Goal: Task Accomplishment & Management: Manage account settings

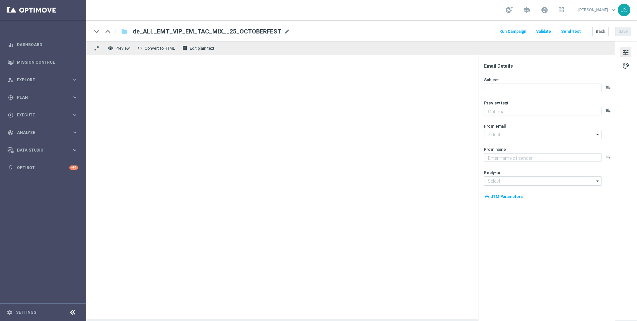
type textarea "Oans, zwoa, drei, gwunna."
type textarea "Millionaires' Club"
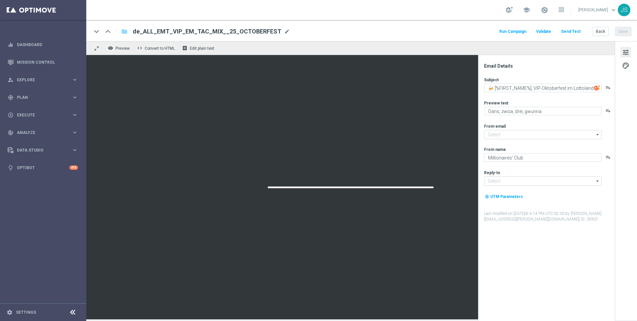
type input "mail@crm.lottoland.com"
type input "vip@lottoland.com"
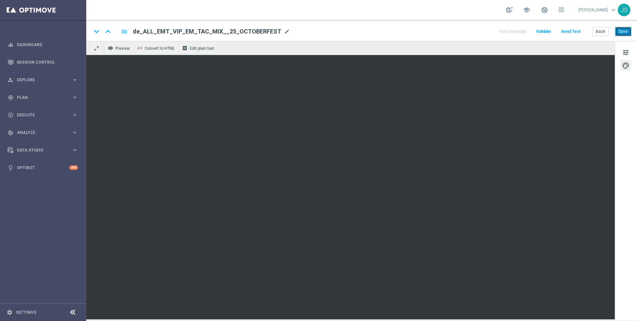
click at [626, 30] on button "Save" at bounding box center [623, 31] width 16 height 9
click at [624, 27] on button "Save" at bounding box center [623, 31] width 16 height 9
click at [625, 34] on button "Save" at bounding box center [623, 31] width 16 height 9
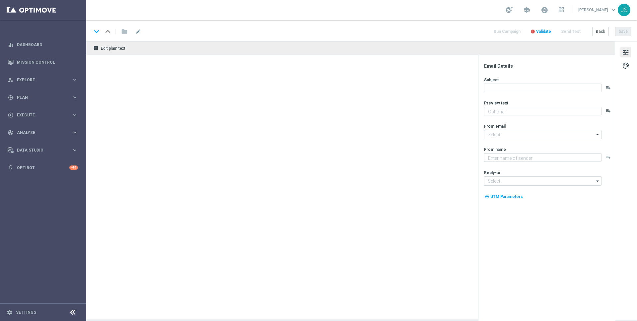
type textarea "Oans, zwoa, drei, gwunna."
type textarea "Millionaires' Club"
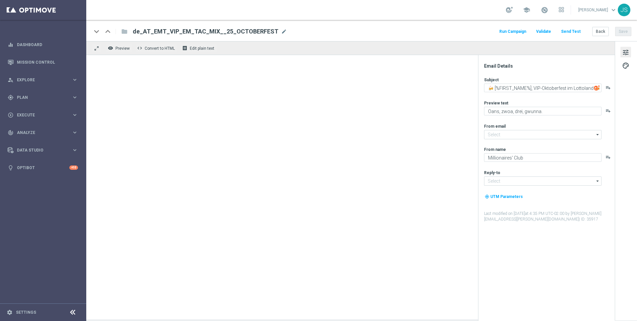
type input "[EMAIL_ADDRESS][DOMAIN_NAME]"
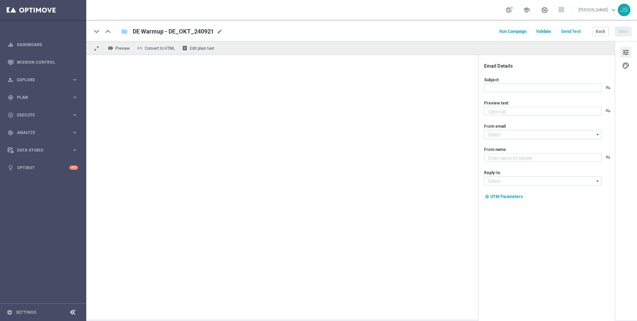
type textarea "Oans, zwoa, drei, gwunna."
type textarea "Lottoland"
type input "mail@crm.lottoland.com"
type input "service@lottoland.com"
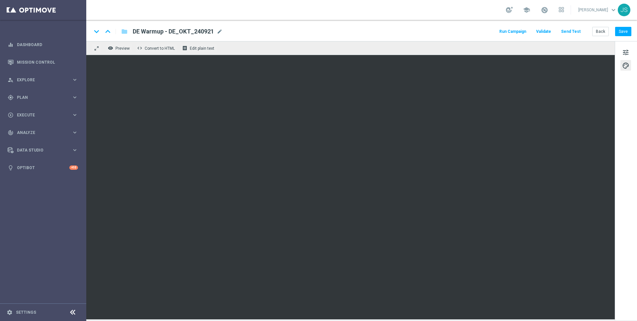
click at [196, 31] on span "DE Warmup - DE_OKT_240921" at bounding box center [173, 32] width 81 height 8
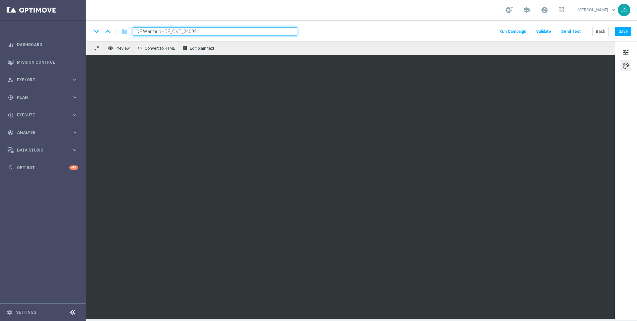
click at [196, 31] on input "DE Warmup - DE_OKT_240921" at bounding box center [215, 31] width 164 height 9
click at [198, 31] on input "DE Warmup - DE_OKT_240921" at bounding box center [215, 31] width 164 height 9
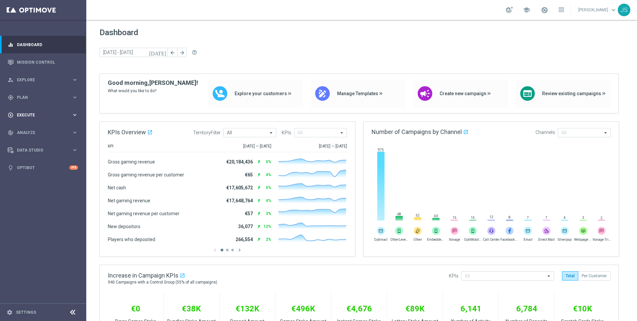
click at [55, 121] on div "play_circle_outline Execute keyboard_arrow_right" at bounding box center [43, 115] width 86 height 18
click at [41, 104] on div "gps_fixed Plan keyboard_arrow_right" at bounding box center [43, 98] width 86 height 18
click at [38, 131] on span "Templates" at bounding box center [41, 131] width 47 height 4
click at [36, 140] on link "Optimail" at bounding box center [45, 140] width 48 height 5
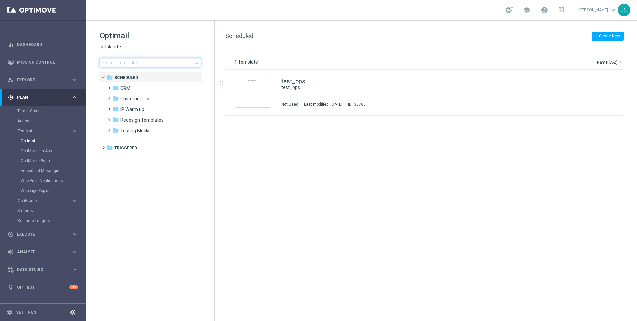
click at [129, 62] on input at bounding box center [149, 62] width 101 height 9
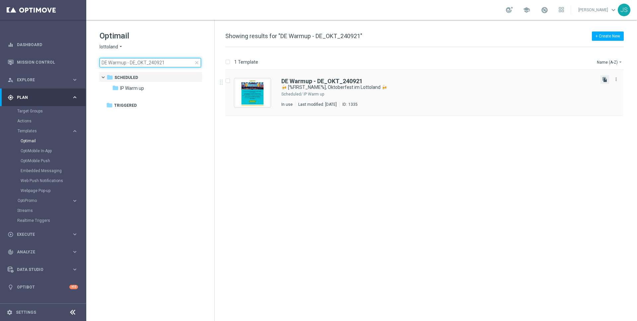
type input "DE Warmup - DE_OKT_240921"
click at [604, 79] on icon "file_copy" at bounding box center [604, 79] width 5 height 5
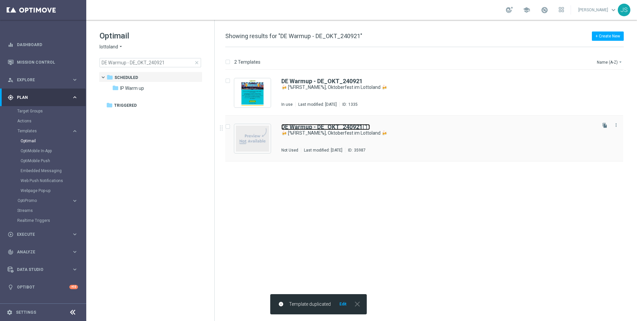
click at [319, 129] on b "DE Warmup - DE_OKT_240921" at bounding box center [321, 126] width 81 height 7
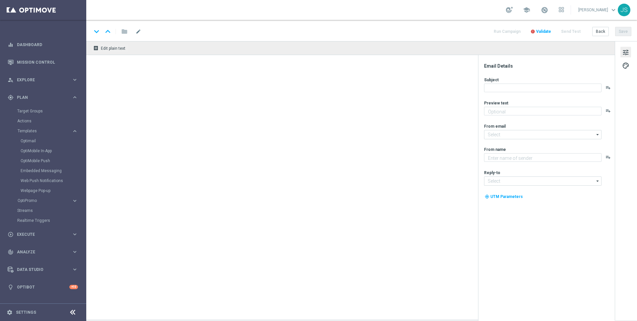
type textarea "Oans, zwoa, drei, gwunna."
type input "[EMAIL_ADDRESS][DOMAIN_NAME]"
type textarea "Lottoland"
type input "[EMAIL_ADDRESS][DOMAIN_NAME]"
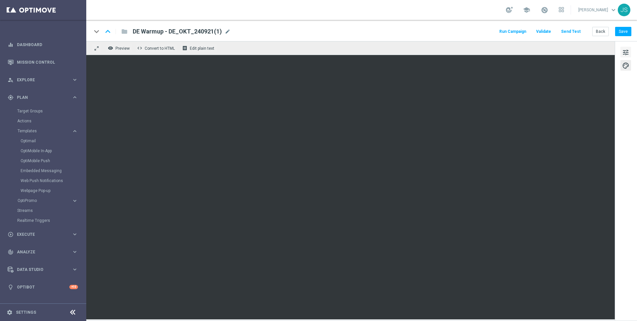
click at [624, 51] on span "tune" at bounding box center [625, 52] width 7 height 9
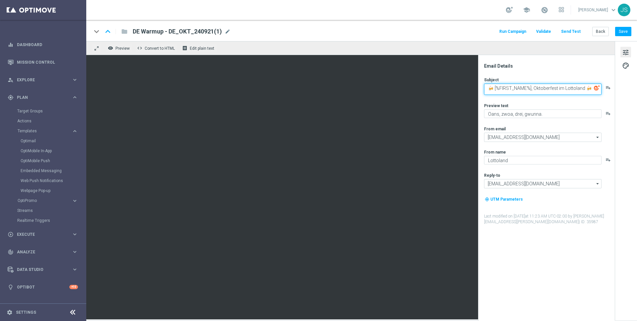
click at [567, 86] on textarea "🍻 [%FIRST_NAME%], Oktoberfest im Lottoland 🍻" at bounding box center [542, 89] width 117 height 11
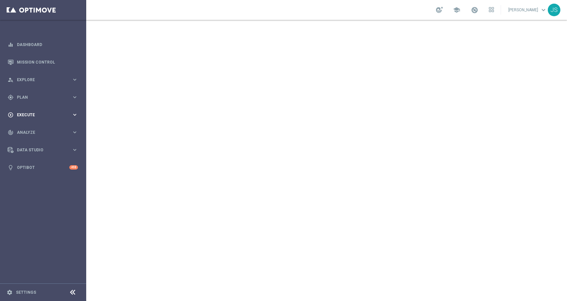
click at [47, 115] on span "Execute" at bounding box center [44, 115] width 55 height 4
click at [40, 105] on div "gps_fixed Plan keyboard_arrow_right" at bounding box center [43, 98] width 86 height 18
click at [25, 131] on span "Templates" at bounding box center [41, 131] width 47 height 4
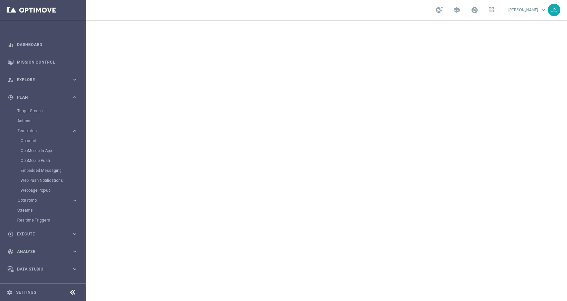
click at [24, 144] on div "Optimail" at bounding box center [53, 141] width 65 height 10
click at [24, 139] on link "Optimail" at bounding box center [45, 140] width 48 height 5
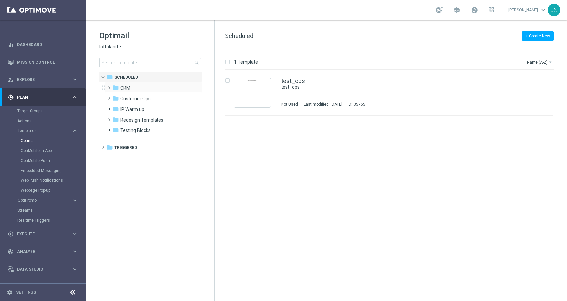
click at [109, 86] on span at bounding box center [107, 85] width 3 height 3
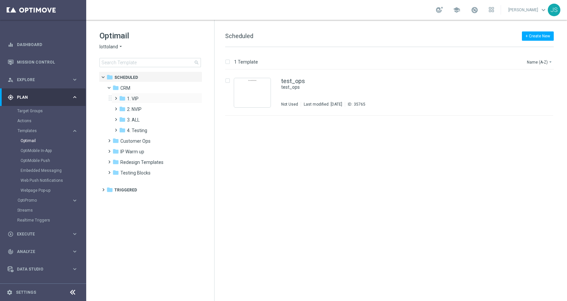
click at [116, 97] on span at bounding box center [114, 95] width 3 height 3
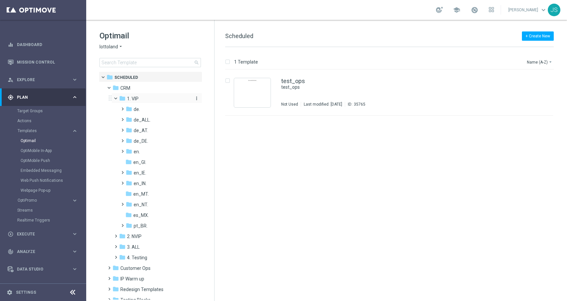
click at [119, 101] on icon "folder" at bounding box center [122, 98] width 7 height 7
click at [117, 98] on span at bounding box center [118, 96] width 3 height 3
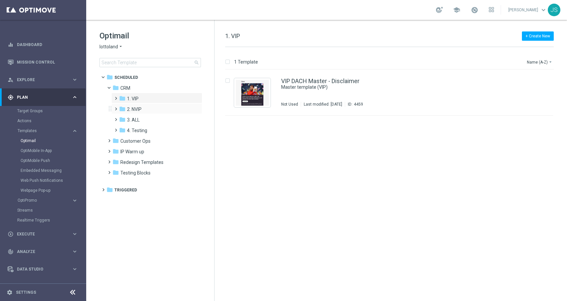
click at [113, 107] on span at bounding box center [114, 106] width 3 height 3
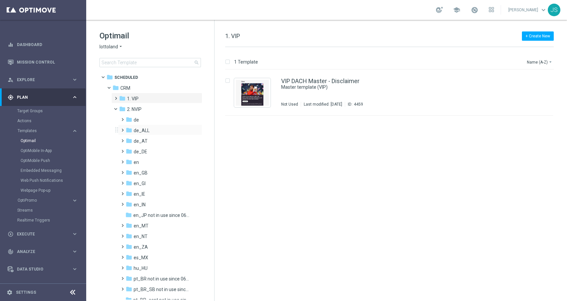
click at [123, 129] on span at bounding box center [121, 127] width 3 height 3
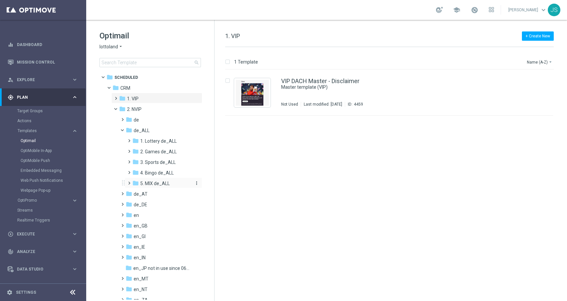
click at [154, 182] on span "5. MIX de_ALL" at bounding box center [155, 184] width 30 height 6
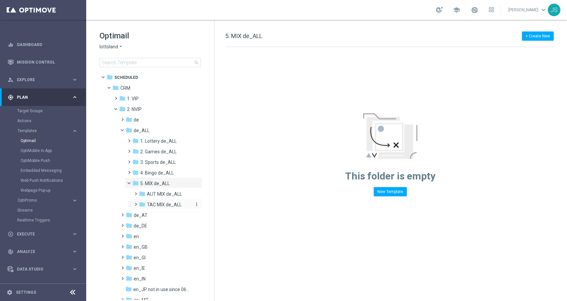
click at [153, 202] on div "folder TAC MIX de_ALL" at bounding box center [166, 205] width 54 height 8
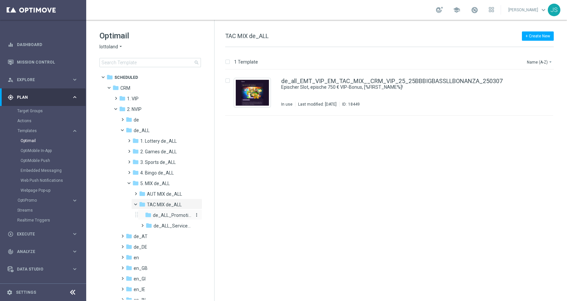
click at [166, 217] on span "de_ALL_Promotions_Seasonal" at bounding box center [172, 216] width 38 height 6
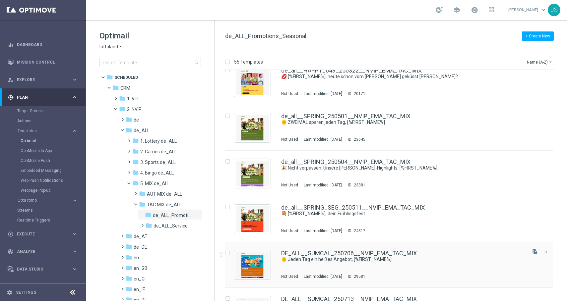
scroll to position [421, 0]
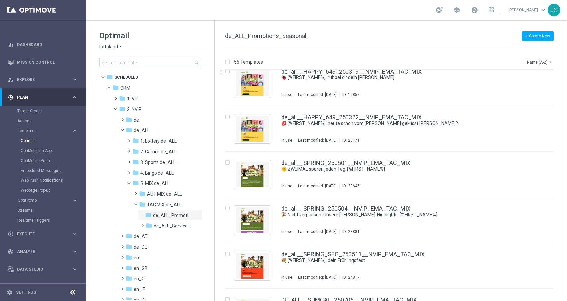
click at [541, 65] on button "Name (A-Z) arrow_drop_down" at bounding box center [540, 62] width 28 height 8
click at [527, 91] on span "Date Modified (Newest)" at bounding box center [528, 91] width 44 height 5
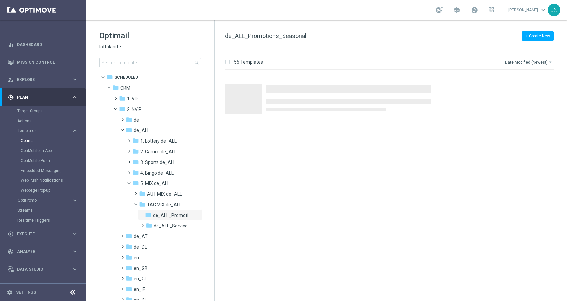
scroll to position [0, 0]
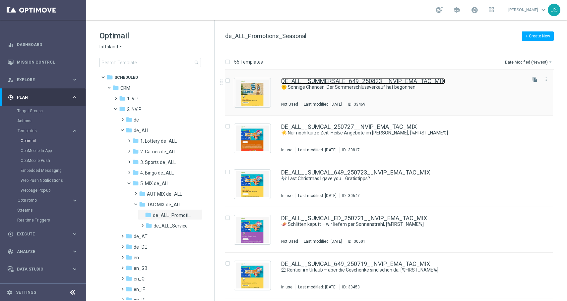
click at [375, 83] on link "DE_ALL__SUMMERSALE_649_250823__NVIP_EMA_TAC_MIX" at bounding box center [363, 81] width 164 height 6
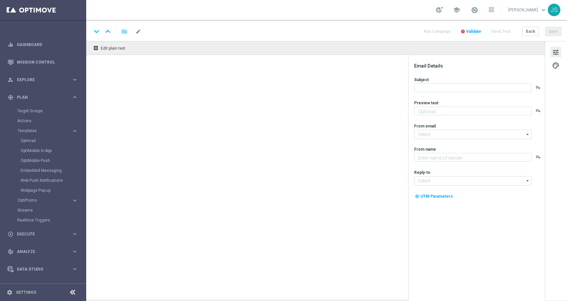
type textarea "30 % Rabatt auf dein LOTTO 6aus49."
type input "[EMAIL_ADDRESS][DOMAIN_NAME]"
type textarea "Lottoland"
type input "[EMAIL_ADDRESS][DOMAIN_NAME]"
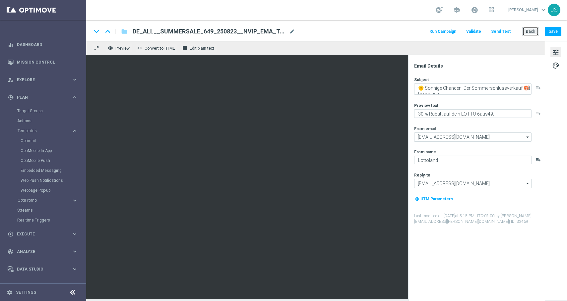
click at [529, 31] on button "Back" at bounding box center [530, 31] width 17 height 9
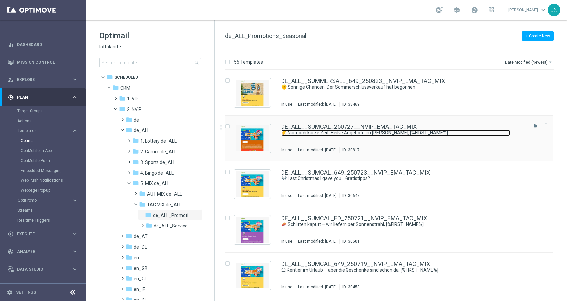
click at [318, 135] on link "☀️ Nur noch kurze Zeit: Heiße Angebote im Sommer-Kalender, [%FIRST_NAME%]" at bounding box center [395, 133] width 229 height 6
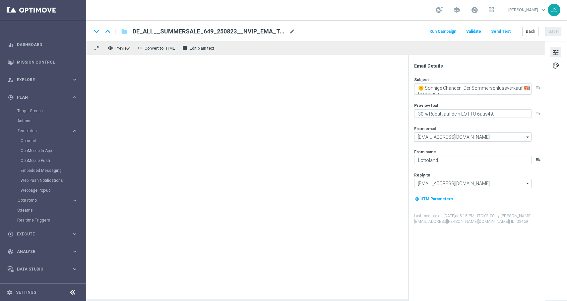
type textarea "☀️ Nur noch kurze Zeit: Heiße Angebote im Sommer-Kalender, [%FIRST_NAME%]"
type textarea "Bis zu 50 % Rabatt."
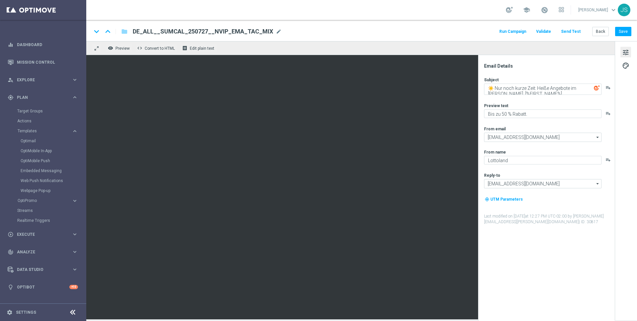
click at [567, 49] on span "tune" at bounding box center [625, 52] width 7 height 9
click at [567, 71] on div "tune palette" at bounding box center [625, 180] width 22 height 279
click at [567, 66] on span "palette" at bounding box center [625, 65] width 7 height 9
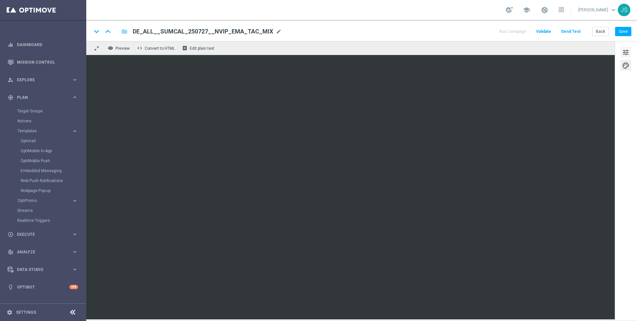
click at [567, 56] on button "tune" at bounding box center [625, 52] width 11 height 11
click at [567, 51] on span "tune" at bounding box center [625, 52] width 7 height 9
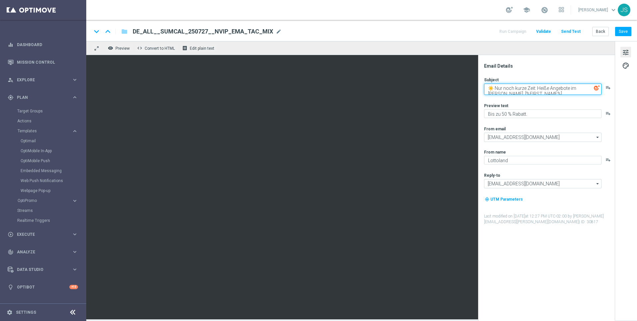
click at [547, 91] on textarea "☀️ Nur noch kurze Zeit: Heiße Angebote im [PERSON_NAME], [%FIRST_NAME%]" at bounding box center [542, 89] width 117 height 11
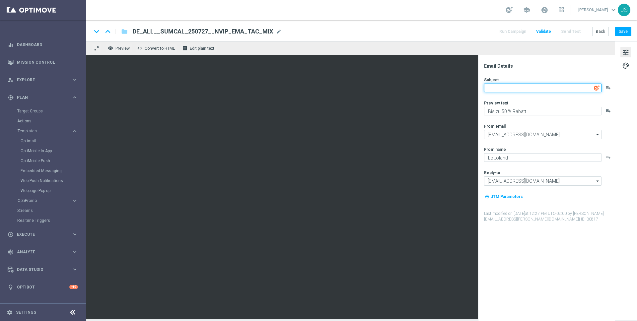
paste textarea
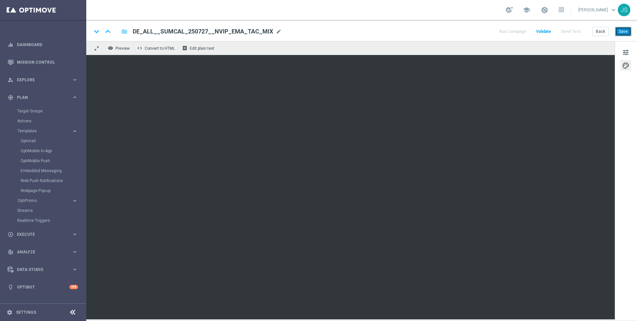
click at [567, 32] on button "Save" at bounding box center [623, 31] width 16 height 9
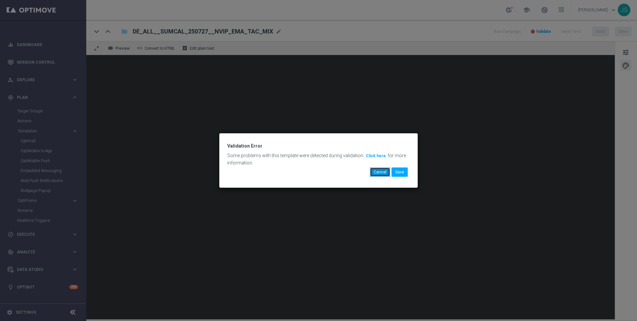
click at [383, 170] on button "Cancel" at bounding box center [380, 171] width 20 height 9
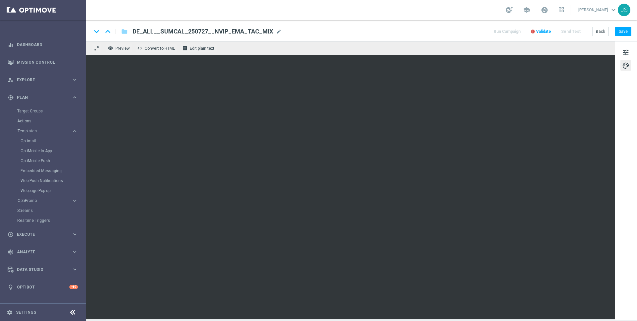
click at [218, 30] on span "DE_ALL__SUMCAL_250727__NVIP_EMA_TAC_MIX" at bounding box center [203, 32] width 140 height 8
click at [218, 30] on input "DE_ALL__SUMCAL_250727__NVIP_EMA_TAC_MIX" at bounding box center [215, 31] width 164 height 9
click at [243, 31] on span "DE_ALL__SUMCAL_250727__NVIP_EMA_TAC_MIX" at bounding box center [203, 32] width 140 height 8
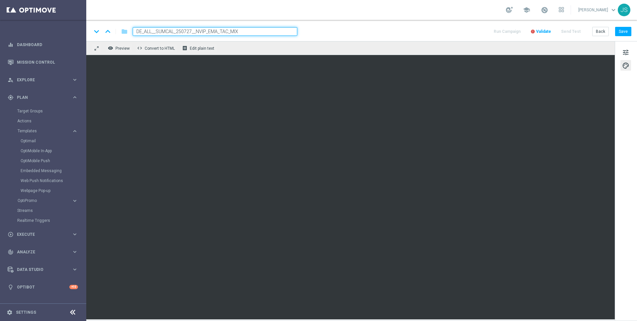
click at [243, 31] on input "DE_ALL__SUMCAL_250727__NVIP_EMA_TAC_MIX" at bounding box center [215, 31] width 164 height 9
click at [261, 30] on input "DE_ALL__SUMCAL_250727__NVIP_EMA_TAC_MIX" at bounding box center [215, 31] width 164 height 9
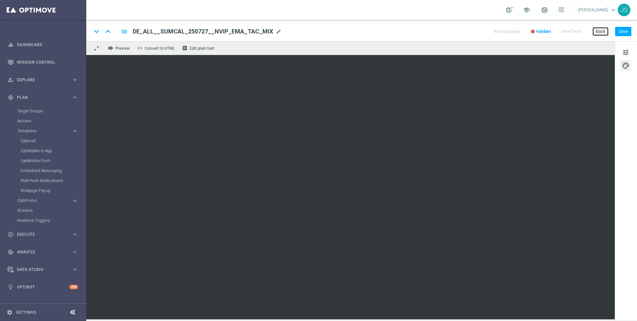
click at [567, 31] on button "Back" at bounding box center [600, 31] width 17 height 9
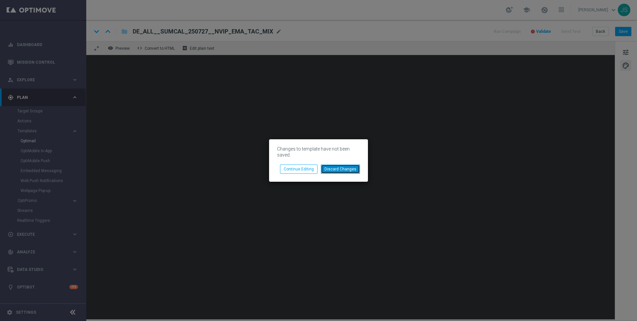
click at [332, 168] on button "Discard Changes" at bounding box center [340, 168] width 39 height 9
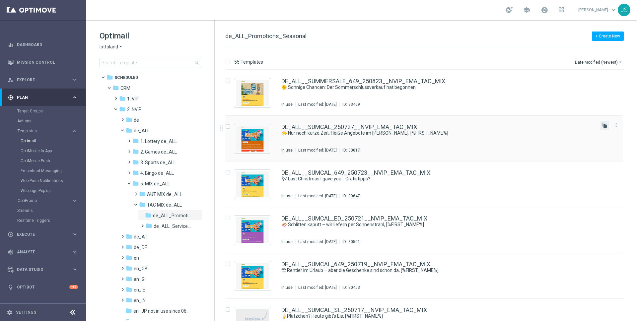
click at [567, 126] on icon "file_copy" at bounding box center [604, 125] width 5 height 5
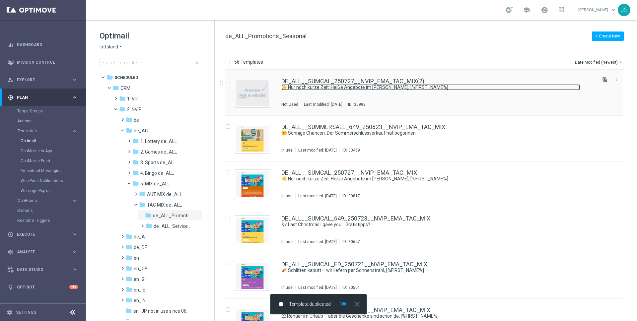
click at [299, 87] on link "☀️ Nur noch kurze Zeit: Heiße Angebote im Sommer-Kalender, [%FIRST_NAME%]" at bounding box center [430, 87] width 298 height 6
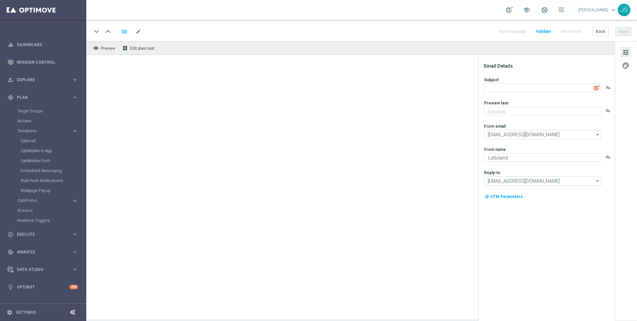
type input "DE_ALL__SUMCAL_250727__NVIP_EMA_TAC_MIX(2)"
type textarea "☀️ Nur noch kurze Zeit: Heiße Angebote im Sommer-Kalender, [%FIRST_NAME%]"
type textarea "Bis zu 50 % Rabatt."
type input "[EMAIL_ADDRESS][DOMAIN_NAME]"
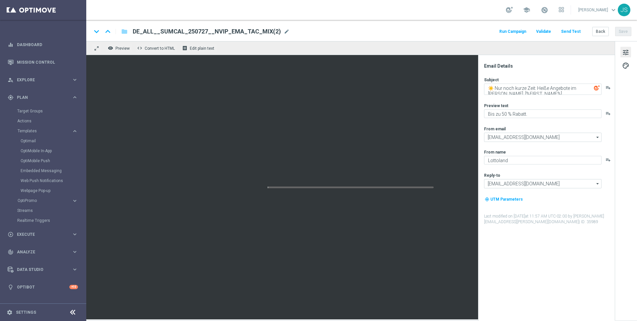
click at [188, 34] on span "DE_ALL__SUMCAL_250727__NVIP_EMA_TAC_MIX(2)" at bounding box center [207, 32] width 148 height 8
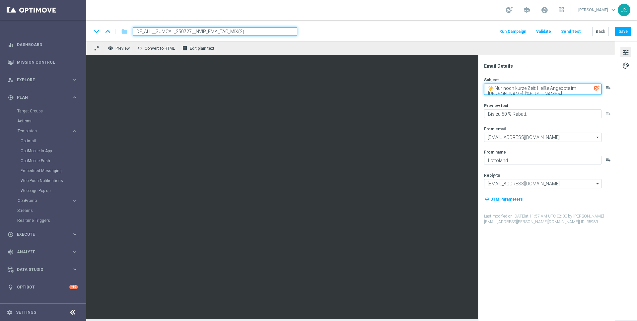
click at [564, 84] on textarea "☀️ Nur noch kurze Zeit: Heiße Angebote im Sommer-Kalender, [%FIRST_NAME%]" at bounding box center [542, 89] width 117 height 11
click at [563, 84] on textarea "☀️ Nur noch kurze Zeit: Heiße Angebote im Sommer-Kalender, [%FIRST_NAME%]" at bounding box center [542, 89] width 117 height 11
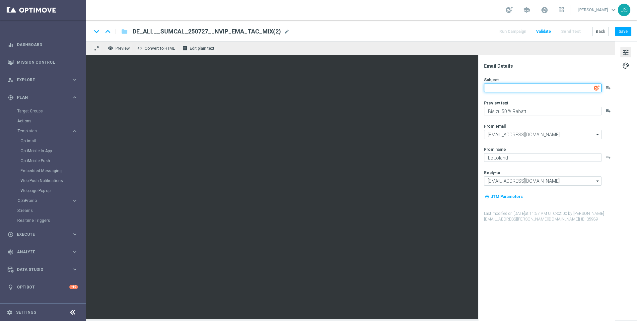
paste textarea "🍻 [%FIRST_NAME%], Oktoberfest im Lottoland 🍻"
type textarea "🍻 [%FIRST_NAME%], Oktoberfest im Lottoland 🍻"
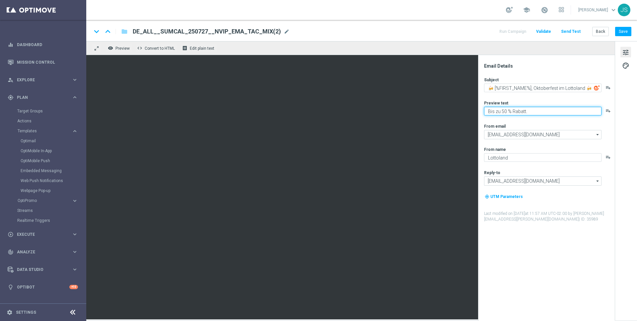
click at [550, 109] on textarea "Bis zu 50 % Rabatt." at bounding box center [542, 111] width 117 height 9
click at [517, 109] on textarea at bounding box center [542, 111] width 117 height 9
click at [517, 114] on textarea at bounding box center [542, 111] width 117 height 9
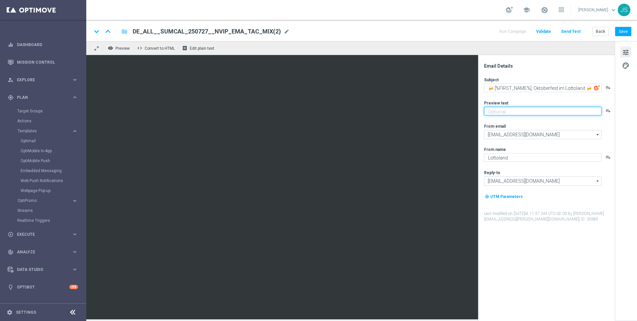
click at [517, 114] on textarea at bounding box center [542, 111] width 117 height 9
paste textarea "Oans, zwoa, drei, gwunna."
type textarea "Oans, zwoa, drei, gwunna."
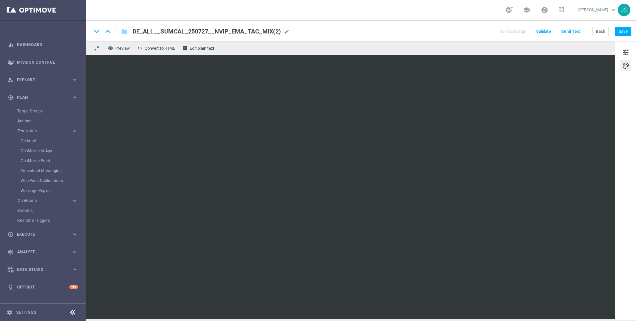
click at [241, 30] on span "DE_ALL__SUMCAL_250727__NVIP_EMA_TAC_MIX(2)" at bounding box center [207, 32] width 148 height 8
click at [254, 29] on span "DE_ALL__SUMCAL_250727__NVIP_EMA_TAC_MIX(2)" at bounding box center [207, 32] width 148 height 8
click at [0, 0] on input "DE_ALL__SUMCAL_250727__NVIP_EMA_TAC_MIX(2)" at bounding box center [0, 0] width 0 height 0
click at [254, 29] on input "DE_ALL__SUMCAL_250727__NVIP_EMA_TAC_MIX(2)" at bounding box center [215, 31] width 164 height 9
paste input "DE_OKT_250920"
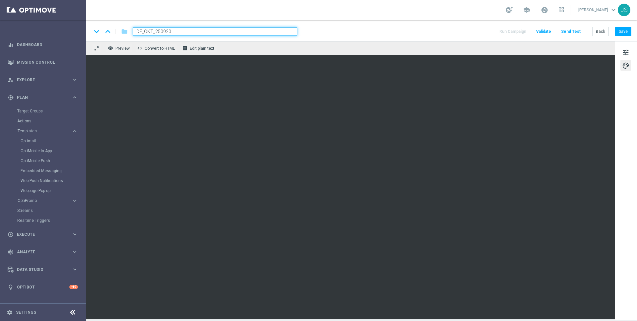
type input "DE_OKT_250920"
click at [433, 31] on div "keyboard_arrow_down keyboard_arrow_up folder DE_OKT_250920 Run Campaign Validat…" at bounding box center [361, 31] width 539 height 9
click at [567, 32] on button "Save" at bounding box center [623, 31] width 16 height 9
click at [567, 34] on button "Save" at bounding box center [623, 31] width 16 height 9
click at [567, 31] on button "Send Test" at bounding box center [571, 31] width 22 height 9
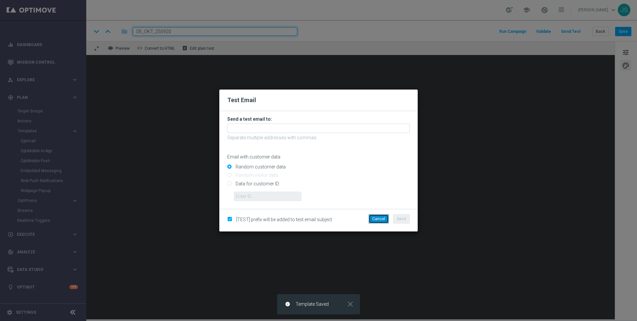
click at [381, 219] on button "Cancel" at bounding box center [378, 218] width 20 height 9
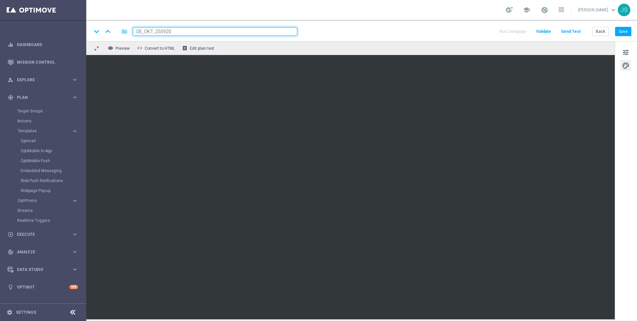
click at [359, 29] on div "keyboard_arrow_down keyboard_arrow_up folder DE_OKT_250920 Run Campaign Validat…" at bounding box center [361, 31] width 539 height 9
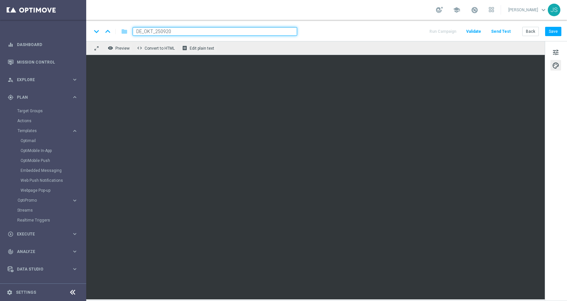
click at [347, 24] on div "keyboard_arrow_down keyboard_arrow_up folder DE_OKT_250920 Run Campaign Validat…" at bounding box center [326, 30] width 481 height 21
click at [336, 33] on div "keyboard_arrow_down keyboard_arrow_up folder DE_OKT_250920 Run Campaign Validat…" at bounding box center [327, 31] width 470 height 9
click at [281, 32] on input "DE_OKT_250920" at bounding box center [215, 31] width 164 height 9
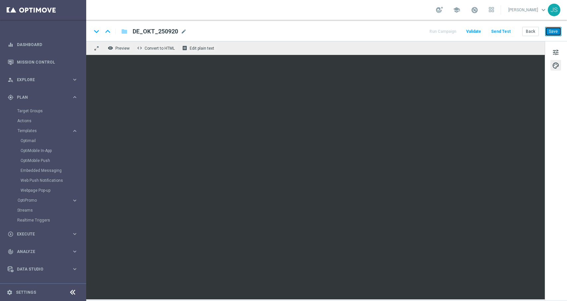
click at [555, 34] on button "Save" at bounding box center [553, 31] width 16 height 9
click at [501, 31] on button "Send Test" at bounding box center [501, 31] width 22 height 9
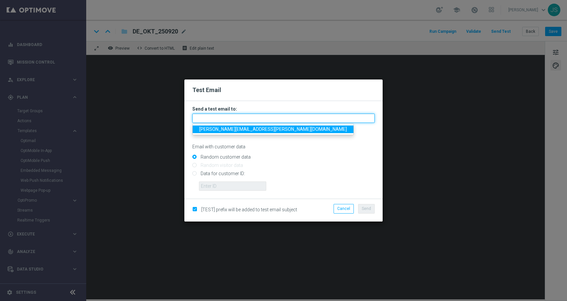
click at [329, 120] on input "text" at bounding box center [283, 118] width 182 height 9
type input "jessica.schmitt@lottoland.com"
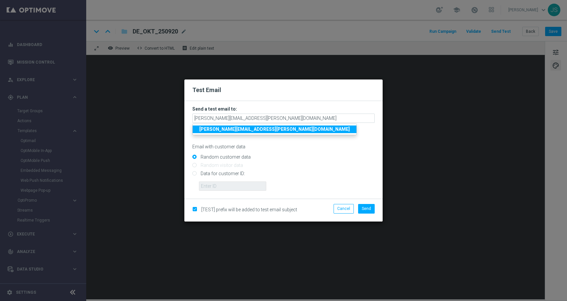
click at [257, 129] on strong "jessica.schmitt@lottoland.com" at bounding box center [274, 129] width 151 height 5
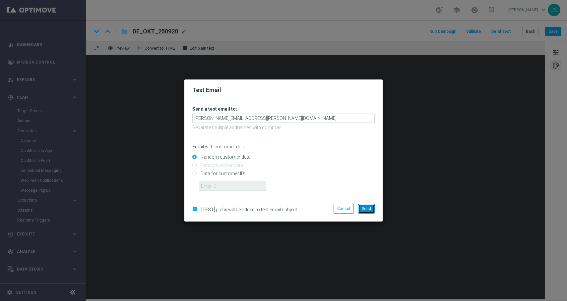
click at [363, 212] on button "Send" at bounding box center [366, 208] width 17 height 9
click at [369, 210] on span "Send" at bounding box center [366, 209] width 9 height 5
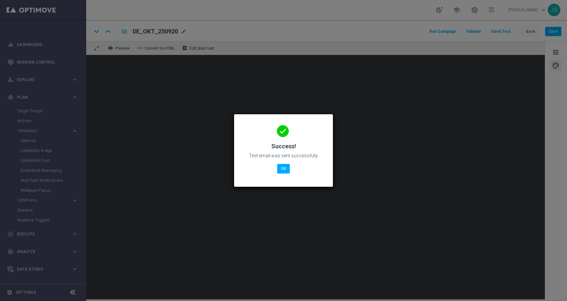
click at [282, 180] on div "done Success! Test email was sent successfully OK" at bounding box center [283, 150] width 99 height 72
click at [286, 166] on button "OK" at bounding box center [283, 168] width 13 height 9
click at [283, 164] on button "OK" at bounding box center [283, 168] width 13 height 9
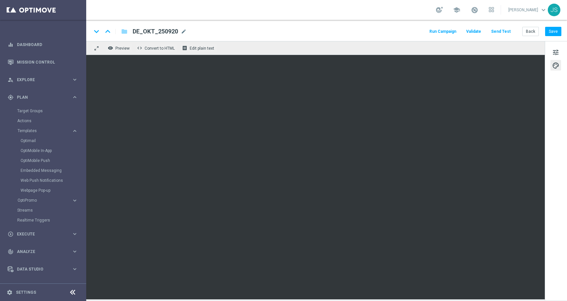
click at [508, 31] on button "Send Test" at bounding box center [501, 31] width 22 height 9
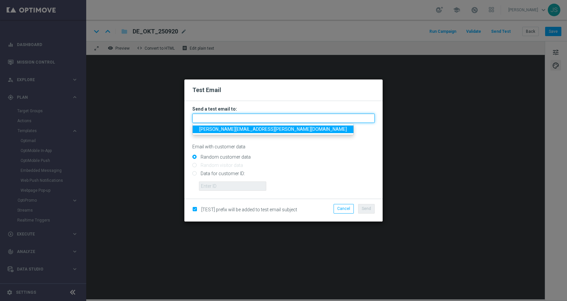
click at [336, 116] on input "text" at bounding box center [283, 118] width 182 height 9
type input "jessica.schmitt@lottoland.com"
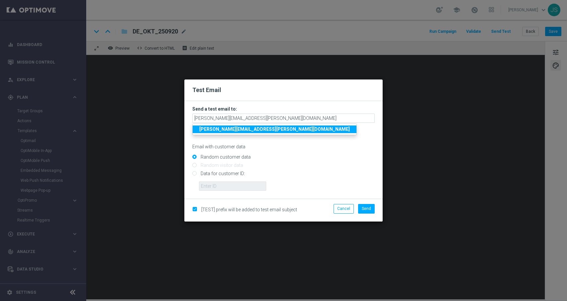
click at [257, 127] on strong "jessica.schmitt@lottoland.com" at bounding box center [274, 129] width 151 height 5
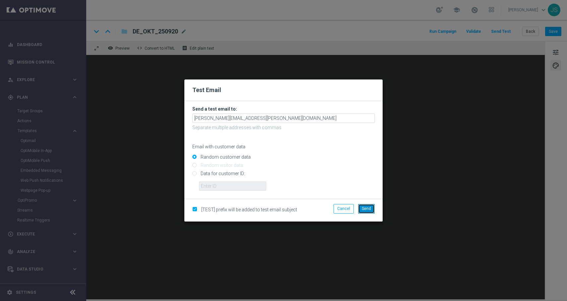
click at [362, 205] on button "Send" at bounding box center [366, 208] width 17 height 9
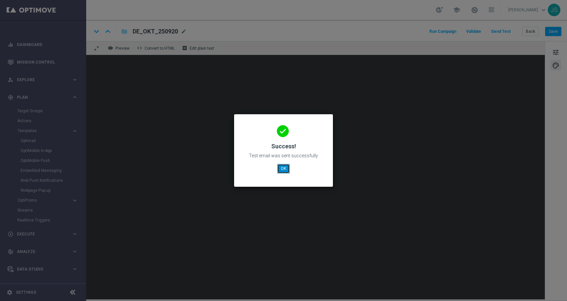
click at [285, 167] on button "OK" at bounding box center [283, 168] width 13 height 9
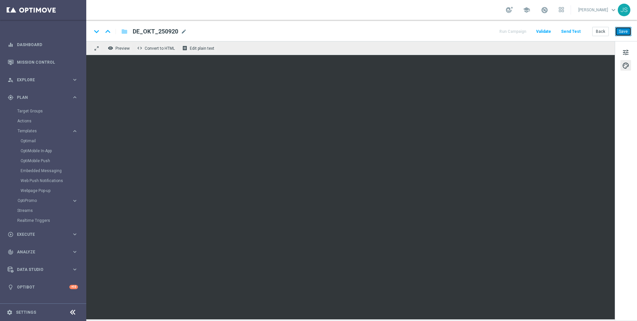
click at [567, 30] on button "Save" at bounding box center [623, 31] width 16 height 9
click at [567, 32] on button "Save" at bounding box center [623, 31] width 16 height 9
click at [567, 31] on button "Send Test" at bounding box center [571, 31] width 22 height 9
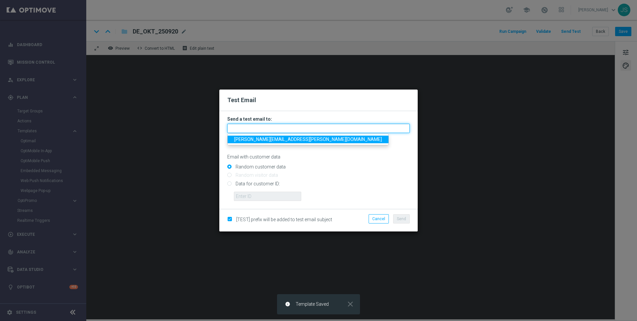
click at [293, 129] on input "text" at bounding box center [318, 128] width 182 height 9
type input "jessica.schmitt@lottoland.com"
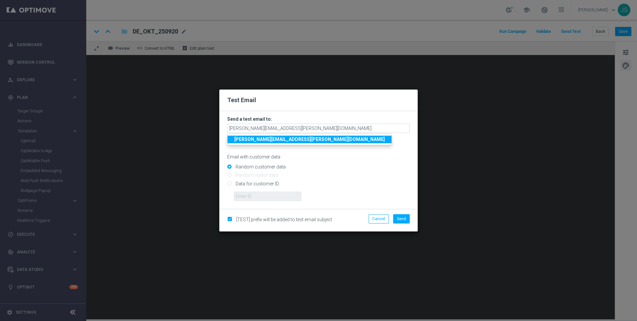
click at [290, 138] on strong "jessica.schmitt@lottoland.com" at bounding box center [309, 139] width 151 height 5
click at [401, 216] on span "Send" at bounding box center [401, 218] width 9 height 5
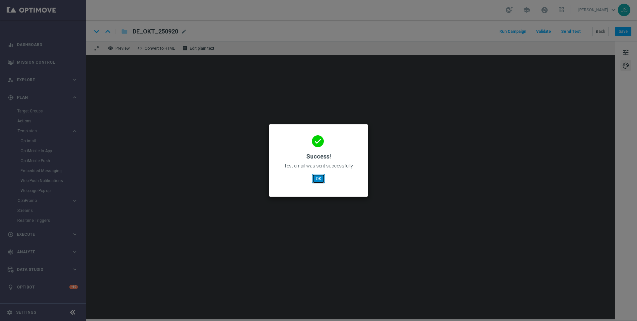
click at [316, 178] on button "OK" at bounding box center [318, 178] width 13 height 9
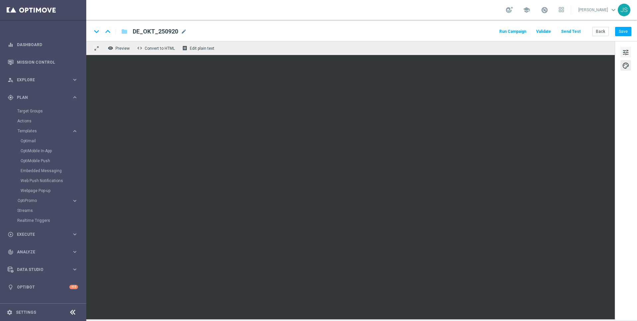
click at [567, 54] on span "tune" at bounding box center [625, 52] width 7 height 9
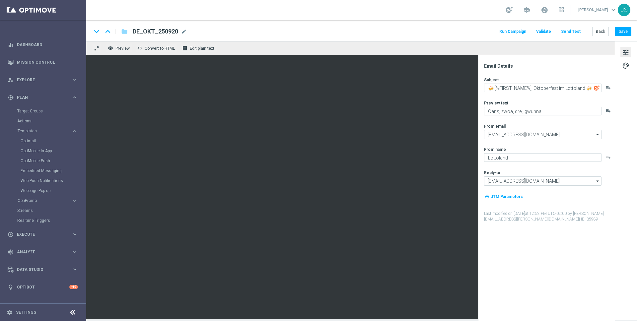
click at [567, 54] on span "tune" at bounding box center [625, 52] width 7 height 9
click at [567, 70] on span "palette" at bounding box center [625, 65] width 7 height 9
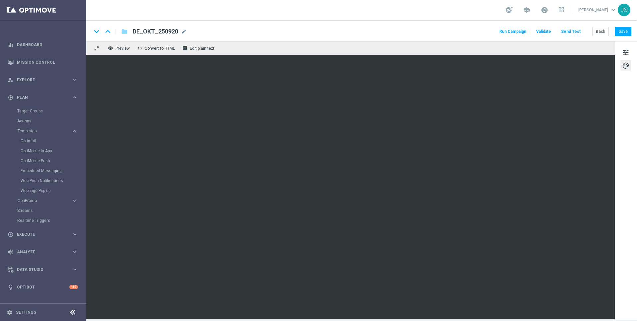
click at [490, 51] on div "remove_red_eye Preview code Convert to HTML receipt Edit plain text" at bounding box center [350, 48] width 528 height 14
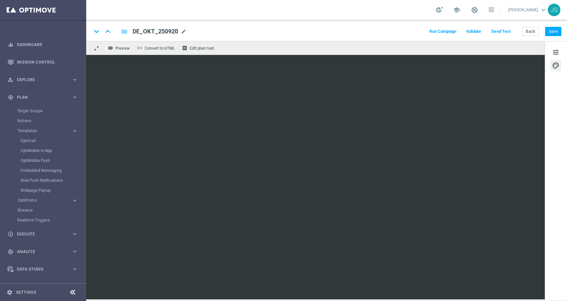
click at [503, 26] on div "keyboard_arrow_down keyboard_arrow_up folder DE_OKT_250920 DE_OKT_250920 mode_e…" at bounding box center [326, 30] width 481 height 21
click at [503, 30] on button "Send Test" at bounding box center [501, 31] width 22 height 9
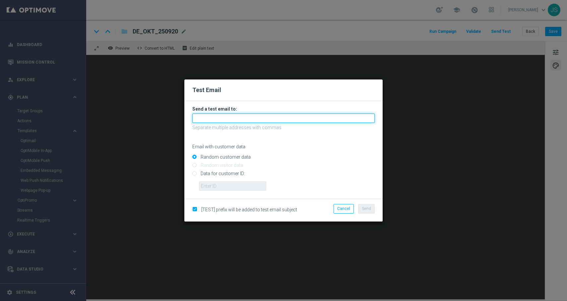
click at [263, 119] on input "text" at bounding box center [283, 118] width 182 height 9
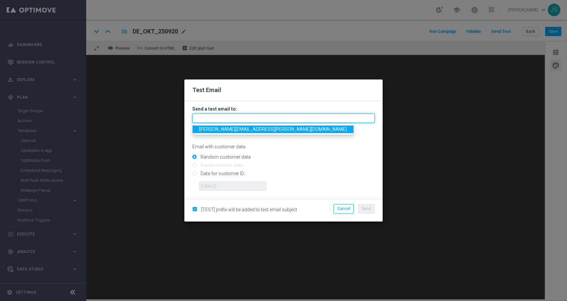
type input "jessica.schmitt@lottoland.com"
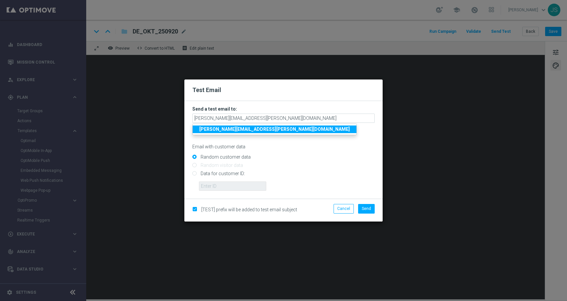
click at [225, 172] on input "Data for customer ID:" at bounding box center [283, 176] width 182 height 9
radio input "true"
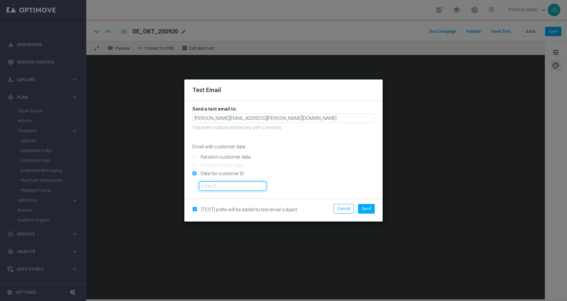
click at [246, 189] on input "text" at bounding box center [232, 186] width 67 height 9
paste input "224495972"
type input "224495972"
click at [364, 208] on span "Send" at bounding box center [366, 209] width 9 height 5
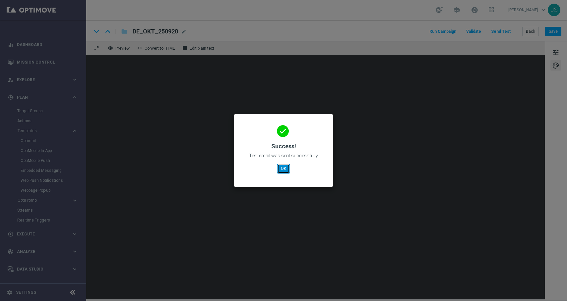
click at [283, 170] on button "OK" at bounding box center [283, 168] width 13 height 9
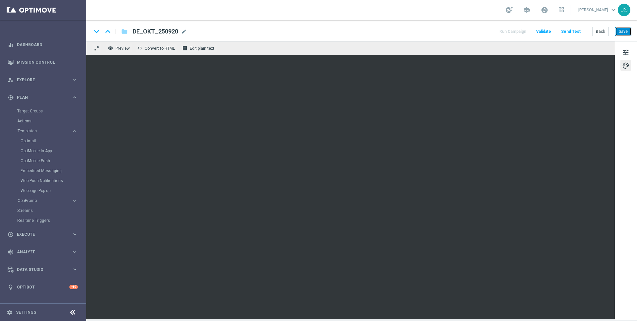
click at [567, 31] on button "Save" at bounding box center [623, 31] width 16 height 9
click at [565, 31] on button "Send Test" at bounding box center [571, 31] width 22 height 9
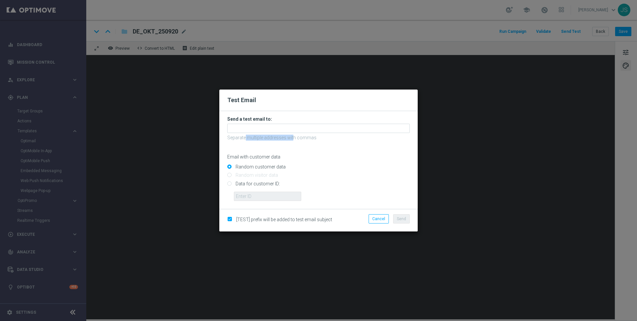
click at [276, 135] on form "Send a test email to: Separate multiple addresses with commas Email with custom…" at bounding box center [318, 158] width 182 height 85
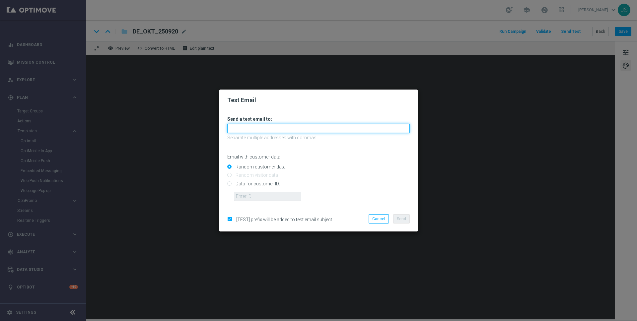
click at [278, 125] on input "text" at bounding box center [318, 128] width 182 height 9
type input "jessica.schmitt@lottoland.com"
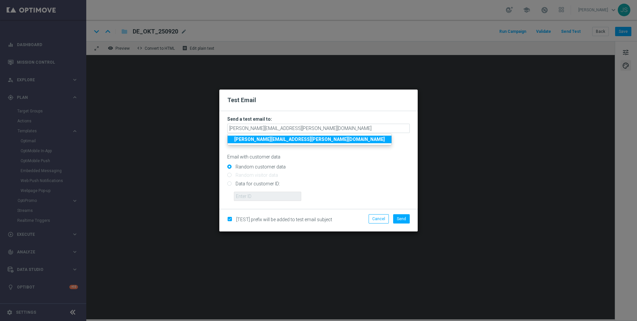
click at [282, 139] on strong "jessica.schmitt@lottoland.com" at bounding box center [309, 139] width 151 height 5
click at [249, 183] on input "Data for customer ID:" at bounding box center [318, 186] width 182 height 9
radio input "true"
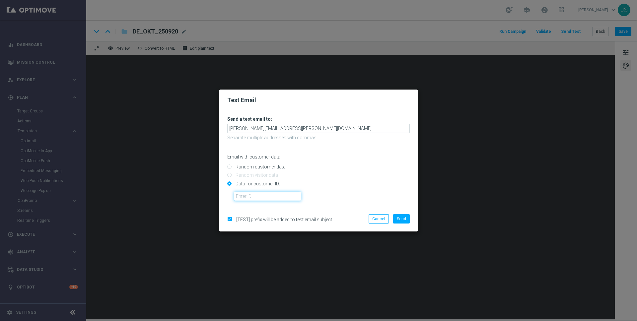
click at [249, 198] on input "text" at bounding box center [267, 196] width 67 height 9
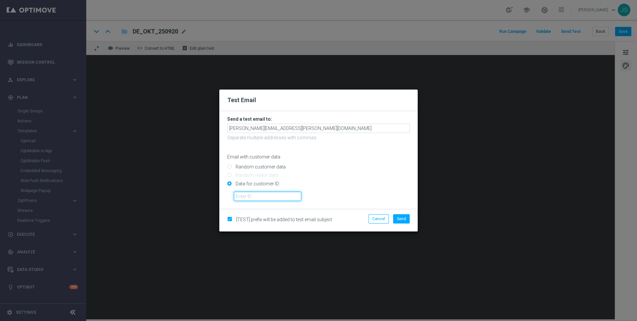
click at [248, 198] on input "text" at bounding box center [267, 196] width 67 height 9
paste input "224495972"
type input "224495972"
click at [407, 217] on button "Send" at bounding box center [401, 218] width 17 height 9
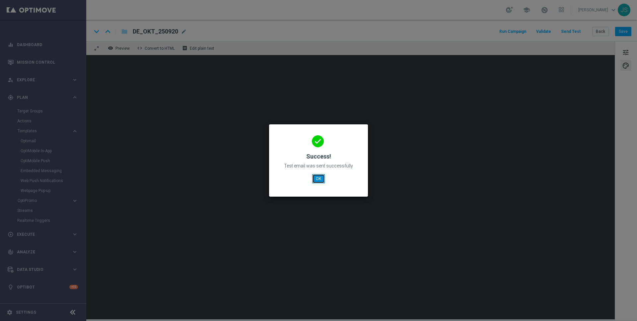
click at [314, 175] on button "OK" at bounding box center [318, 178] width 13 height 9
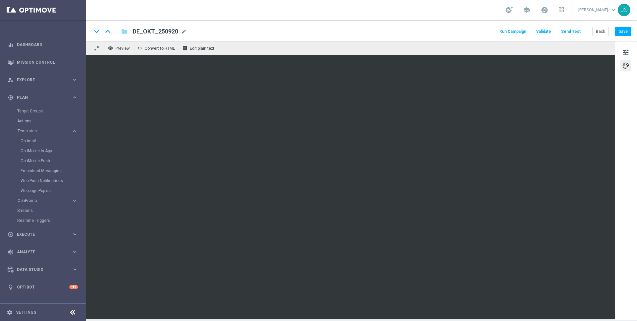
click at [156, 31] on span "DE_OKT_250920" at bounding box center [155, 32] width 45 height 8
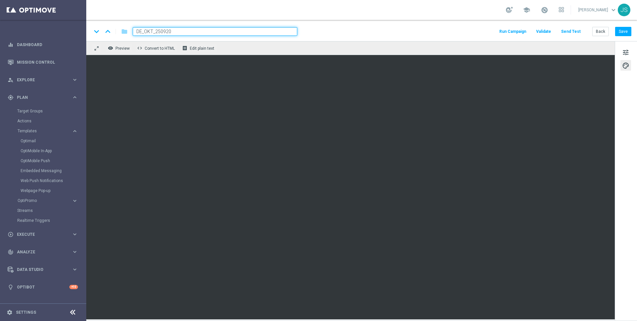
click at [156, 31] on input "DE_OKT_250920" at bounding box center [215, 31] width 164 height 9
click at [567, 31] on button "Back" at bounding box center [600, 31] width 17 height 9
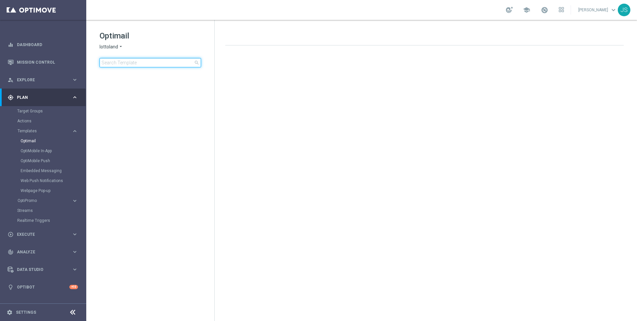
click at [158, 61] on input at bounding box center [149, 62] width 101 height 9
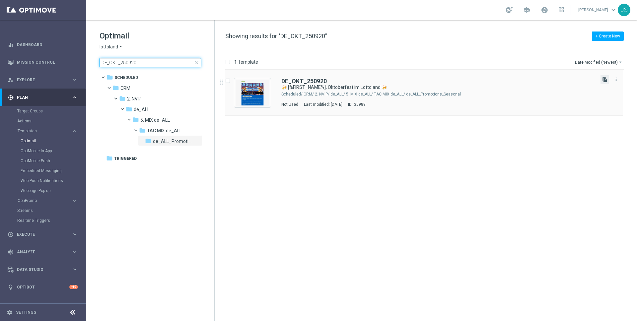
type input "DE_OKT_250920"
click at [567, 79] on icon "file_copy" at bounding box center [604, 79] width 5 height 5
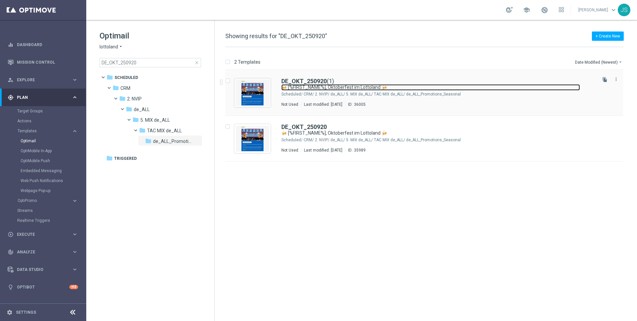
click at [346, 85] on link "🍻 [%FIRST_NAME%], Oktoberfest im Lottoland 🍻" at bounding box center [430, 87] width 298 height 6
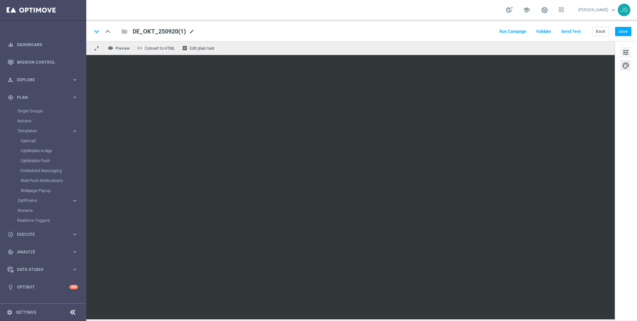
click at [567, 52] on span "tune" at bounding box center [625, 52] width 7 height 9
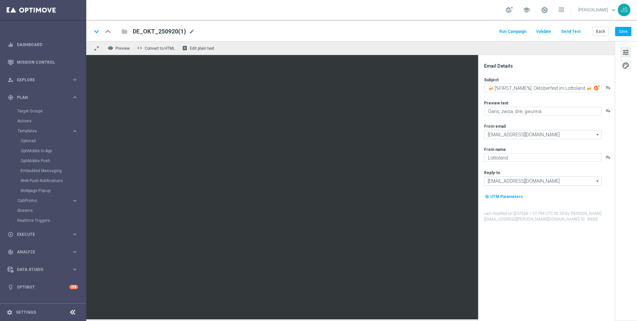
click at [567, 68] on span "palette" at bounding box center [625, 65] width 7 height 9
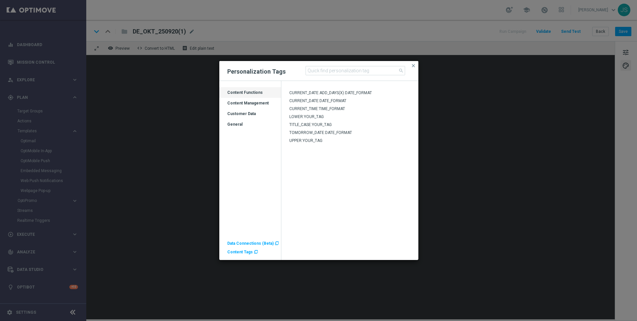
click at [243, 250] on span "Content Tags" at bounding box center [240, 252] width 26 height 5
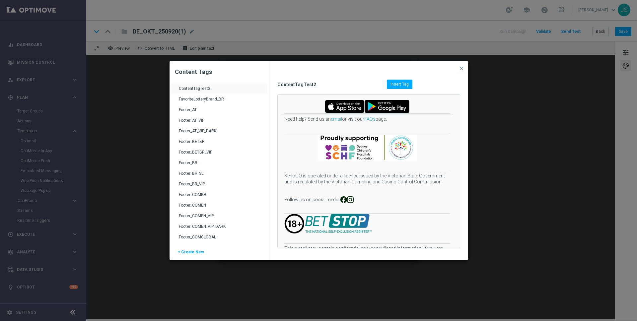
click at [191, 110] on div "Footer_AT" at bounding box center [220, 112] width 82 height 11
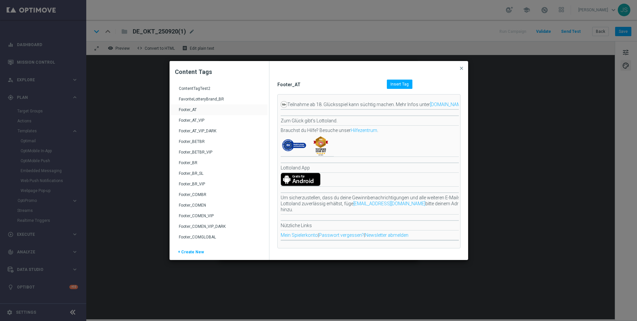
click at [408, 84] on div "Insert Tag" at bounding box center [400, 84] width 26 height 9
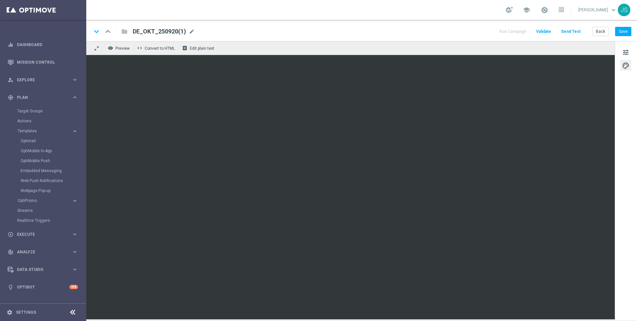
click at [170, 34] on span "DE_OKT_250920(1)" at bounding box center [159, 32] width 53 height 8
click at [150, 35] on div "DE_OKT_250920(1) mode_edit" at bounding box center [164, 31] width 62 height 9
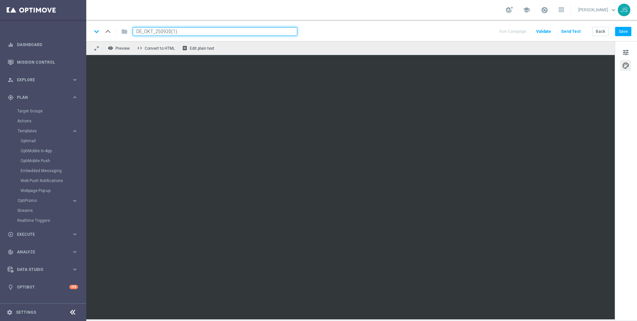
click at [150, 35] on input "DE_OKT_250920(1)" at bounding box center [215, 31] width 164 height 9
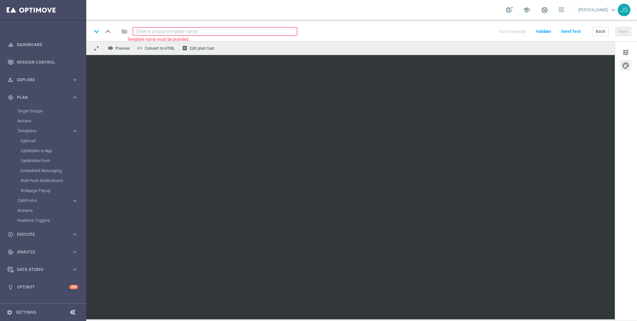
paste input "AT_OKT_240921"
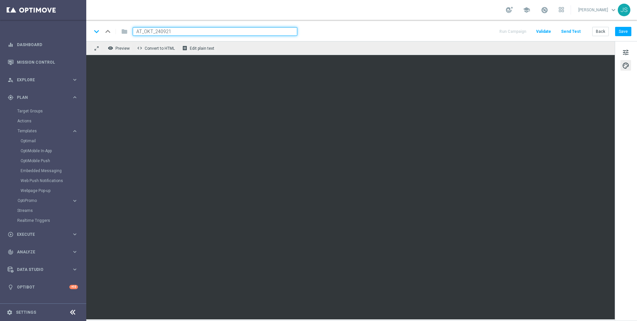
type input "AT_OKT_240921"
click at [337, 23] on div "keyboard_arrow_down keyboard_arrow_up folder AT_OKT_240921 Run Campaign Validat…" at bounding box center [361, 30] width 550 height 21
click at [335, 30] on div "keyboard_arrow_down keyboard_arrow_up folder AT_OKT_240921 Run Campaign Validat…" at bounding box center [361, 31] width 539 height 9
click at [330, 53] on div "remove_red_eye Preview code Convert to HTML receipt Edit plain text" at bounding box center [350, 48] width 528 height 14
click at [334, 37] on div "keyboard_arrow_down keyboard_arrow_up folder AT_OKT_240921 Run Campaign Validat…" at bounding box center [361, 30] width 550 height 21
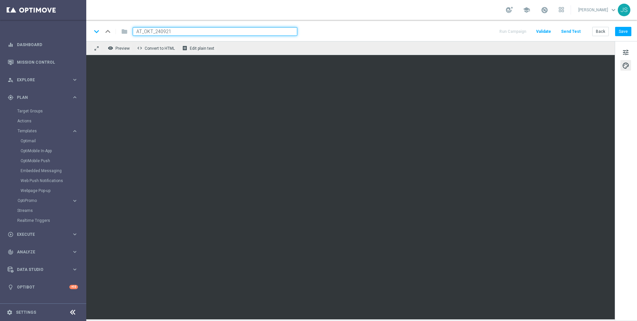
click at [567, 36] on div "Back Save" at bounding box center [611, 31] width 39 height 9
click at [567, 33] on button "Save" at bounding box center [623, 31] width 16 height 9
click at [293, 27] on input "AT_OKT_240921" at bounding box center [215, 31] width 164 height 9
click at [290, 33] on input "AT_OKT_240921" at bounding box center [215, 31] width 164 height 9
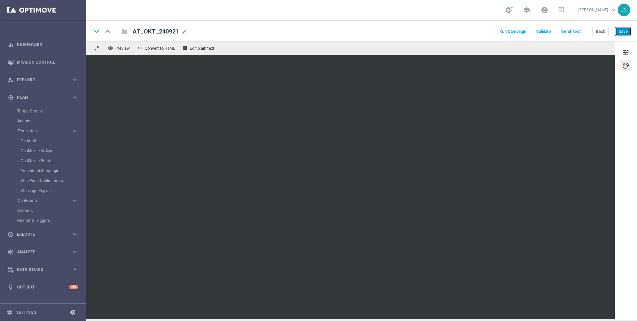
click at [567, 31] on button "Save" at bounding box center [623, 31] width 16 height 9
click at [567, 30] on button "Save" at bounding box center [623, 31] width 16 height 9
click at [567, 31] on button "Send Test" at bounding box center [571, 31] width 22 height 9
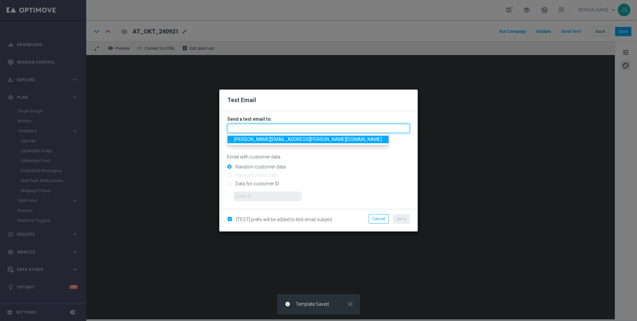
click at [309, 127] on input "text" at bounding box center [318, 128] width 182 height 9
type input "jessica.schmitt@lottoland.com"
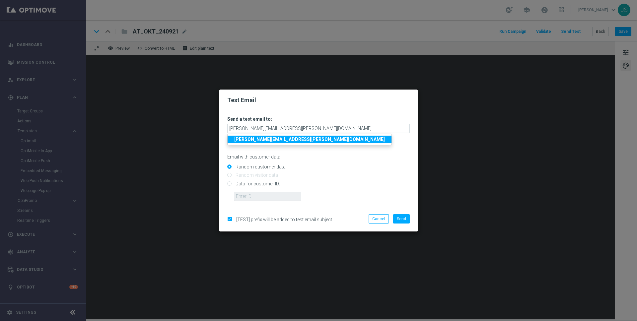
click at [258, 142] on link "jessica.schmitt@lottoland.com" at bounding box center [309, 140] width 164 height 8
click at [263, 190] on input "Data for customer ID:" at bounding box center [318, 186] width 182 height 9
radio input "true"
click at [262, 184] on input "Data for customer ID:" at bounding box center [318, 186] width 182 height 9
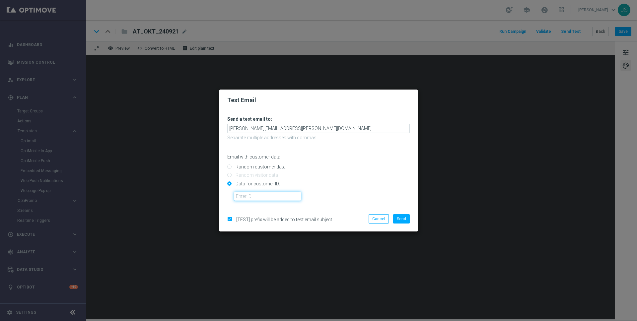
click at [260, 192] on input "text" at bounding box center [267, 196] width 67 height 9
click at [260, 193] on input "text" at bounding box center [267, 196] width 67 height 9
paste input "224495972"
type input "224495972"
click at [407, 220] on button "Send" at bounding box center [401, 218] width 17 height 9
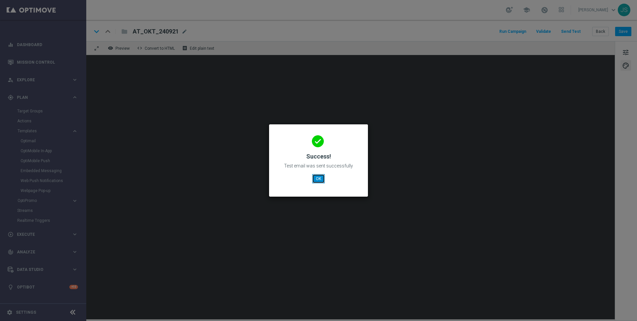
click at [315, 180] on button "OK" at bounding box center [318, 178] width 13 height 9
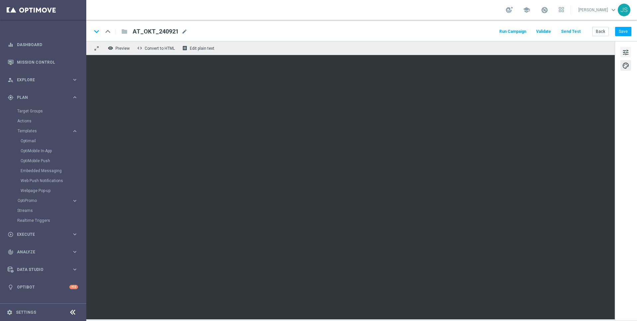
click at [567, 50] on span "tune" at bounding box center [625, 52] width 7 height 9
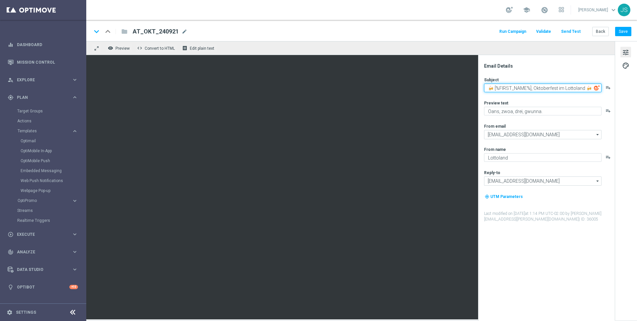
click at [537, 89] on textarea "🍻 [%FIRST_NAME%], Oktoberfest im Lottoland 🍻" at bounding box center [542, 88] width 117 height 9
click at [528, 89] on textarea "🍻 [%FIRST_NAME%], Oktoberfest im Lottoland 🍻" at bounding box center [542, 88] width 117 height 9
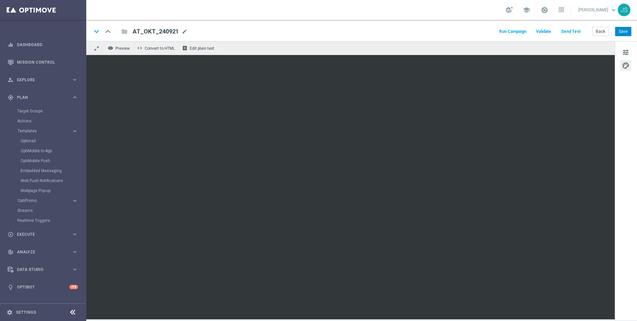
click at [567, 36] on div "keyboard_arrow_down keyboard_arrow_up folder AT_OKT_240921 AT_OKT_240921 mode_e…" at bounding box center [361, 30] width 550 height 21
click at [567, 35] on button "Save" at bounding box center [623, 31] width 16 height 9
click at [567, 33] on button "Save" at bounding box center [623, 31] width 16 height 9
click at [567, 31] on button "Back" at bounding box center [600, 31] width 17 height 9
click at [567, 27] on button "Back" at bounding box center [600, 31] width 17 height 9
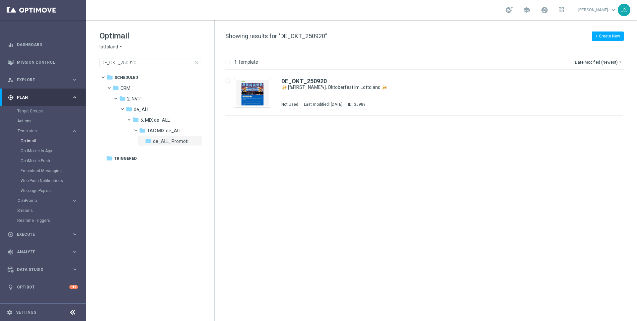
click at [179, 68] on div "Optimail lottoland arrow_drop_down × lottoland DE_OKT_250920 close folder 1 Fol…" at bounding box center [150, 65] width 128 height 91
click at [179, 65] on input "DE_OKT_250920" at bounding box center [149, 62] width 101 height 9
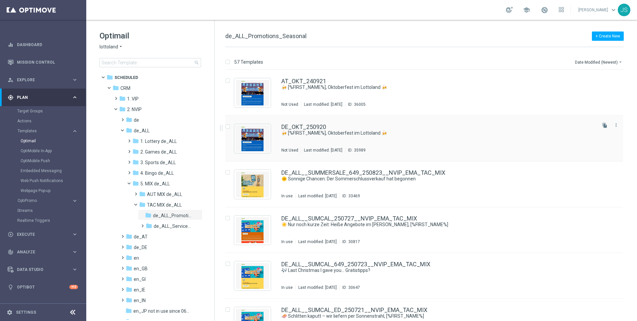
click at [310, 123] on div "DE_OKT_250920 🍻 [%FIRST_NAME%], Oktoberfest im Lottoland 🍻 Not Used Last modifi…" at bounding box center [424, 139] width 398 height 46
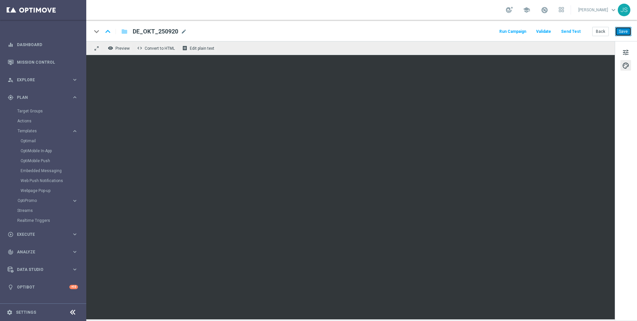
click at [567, 31] on button "Save" at bounding box center [623, 31] width 16 height 9
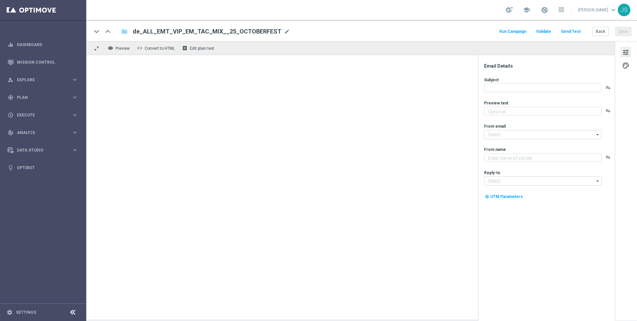
type textarea "Oans, zwoa, drei, gwunna."
type input "[EMAIL_ADDRESS][DOMAIN_NAME]"
type textarea "Millionaires' Club"
type input "[EMAIL_ADDRESS][DOMAIN_NAME]"
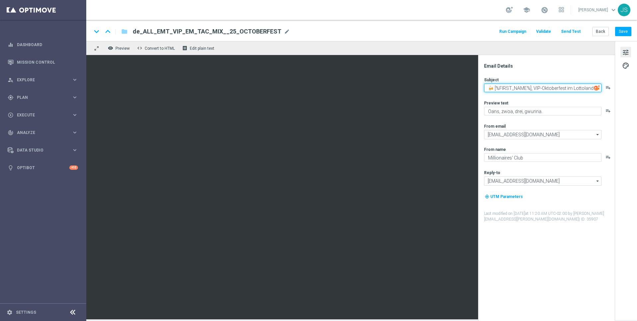
click at [557, 88] on textarea "🍻 [%FIRST_NAME%], VIP-Oktoberfest im Lottoland 🍻" at bounding box center [542, 88] width 117 height 9
paste textarea "🍻 [%FIRST_NAME%], Oktoberfest im Lottoland 🍻"
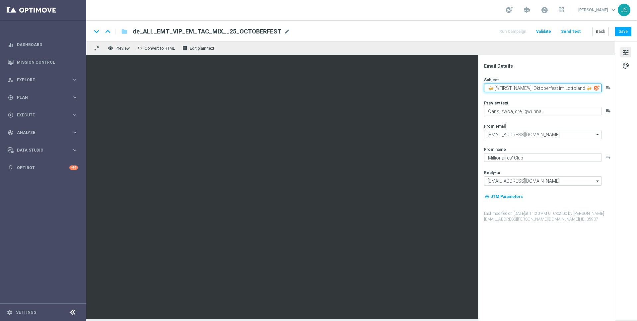
type textarea "🍻 [%FIRST_NAME%], Oktoberfest im Lottoland 🍻"
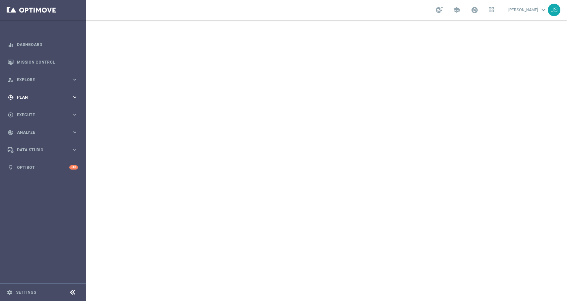
click at [48, 96] on span "Plan" at bounding box center [44, 97] width 55 height 4
click at [35, 173] on span "Execute" at bounding box center [44, 175] width 55 height 4
click at [47, 78] on span "Explore" at bounding box center [44, 80] width 55 height 4
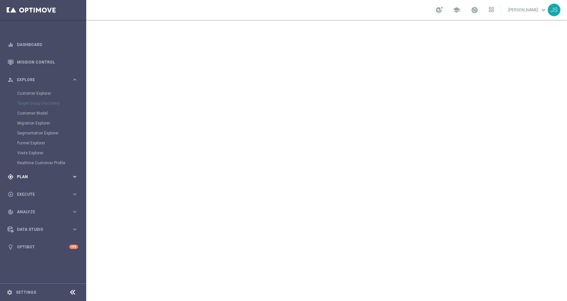
click at [30, 182] on div "gps_fixed Plan keyboard_arrow_right" at bounding box center [43, 177] width 86 height 18
click at [36, 128] on accordion "Templates keyboard_arrow_right Optimail OptiMobile In-App OptiMobile Push Embed…" at bounding box center [51, 131] width 68 height 10
click at [36, 129] on span "Templates" at bounding box center [41, 131] width 47 height 4
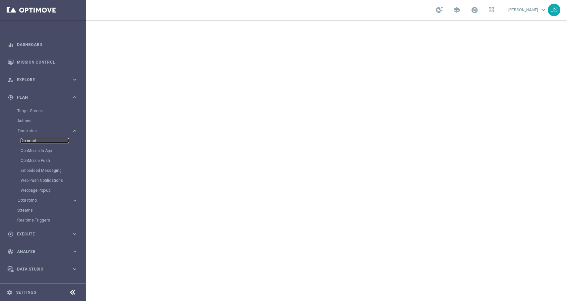
click at [31, 143] on link "Optimail" at bounding box center [45, 140] width 48 height 5
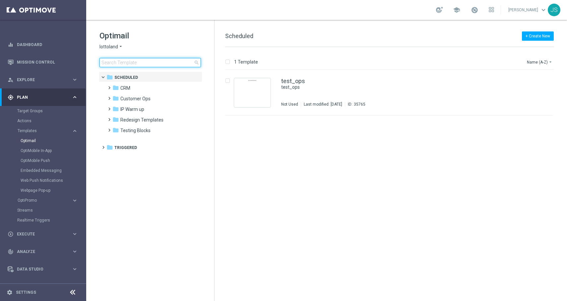
click at [128, 66] on input at bounding box center [149, 62] width 101 height 9
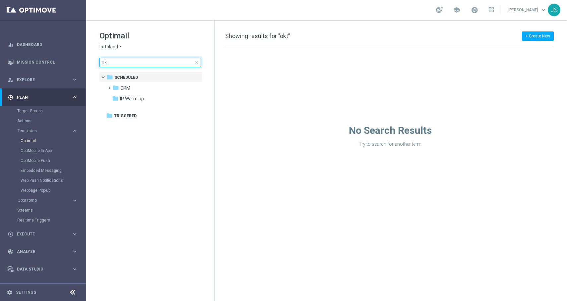
type input "o"
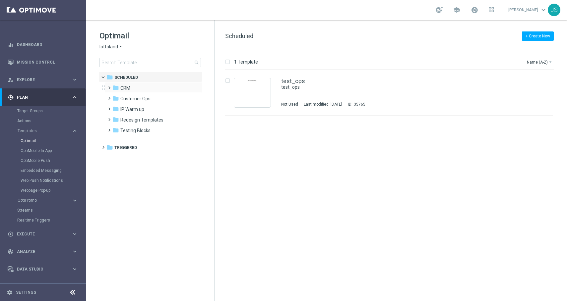
click at [109, 86] on span at bounding box center [107, 85] width 3 height 3
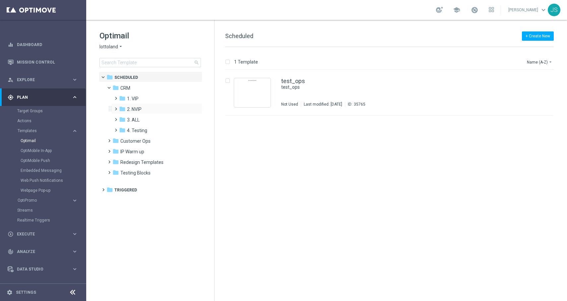
click at [116, 107] on span at bounding box center [114, 106] width 3 height 3
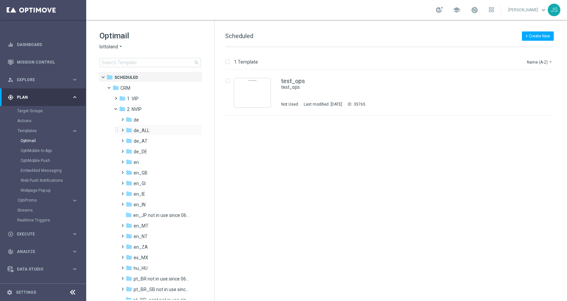
click at [122, 129] on span at bounding box center [121, 127] width 3 height 3
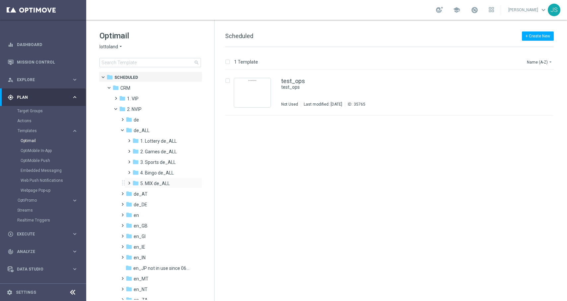
click at [129, 182] on span at bounding box center [127, 180] width 3 height 3
click at [147, 203] on div "folder TAC MIX de_ALL" at bounding box center [166, 205] width 54 height 8
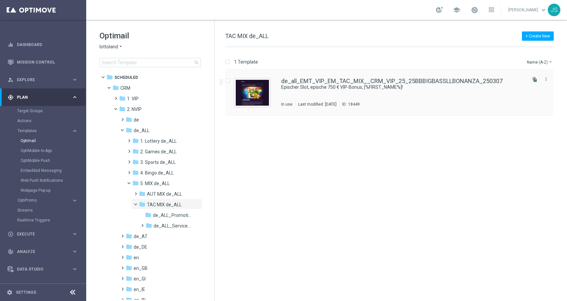
click at [275, 84] on div "de_all_EMT_VIP_EM_TAC_MIX__CRM_VIP_25_25BBBIGBASSLLBONANZA_250307 Epischer Slot…" at bounding box center [389, 93] width 328 height 46
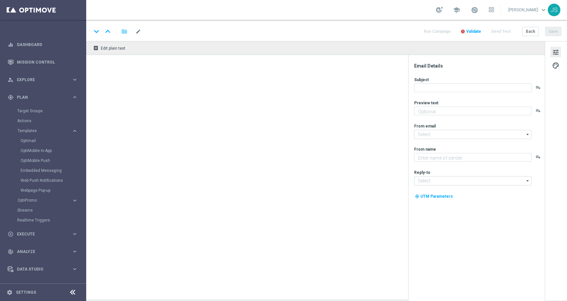
type textarea "Lottoland Big Bass Bonanza mit 25 % VIP-Cashback-Bonus."
type input "[EMAIL_ADDRESS][DOMAIN_NAME]"
type textarea "Millionaire's Club"
type input "[EMAIL_ADDRESS][DOMAIN_NAME]"
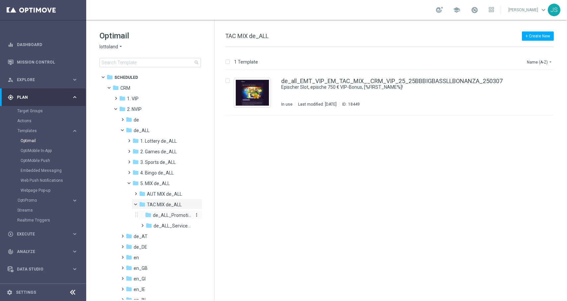
click at [156, 212] on div "folder de_ALL_Promotions_Seasonal" at bounding box center [169, 216] width 48 height 8
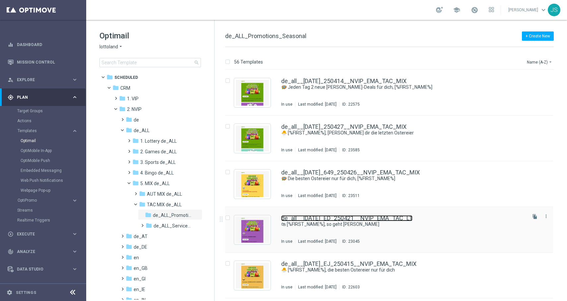
click at [323, 219] on link "de_all__EASTER_ED_250421__NVIP_EMA_TAC_LT" at bounding box center [346, 218] width 131 height 6
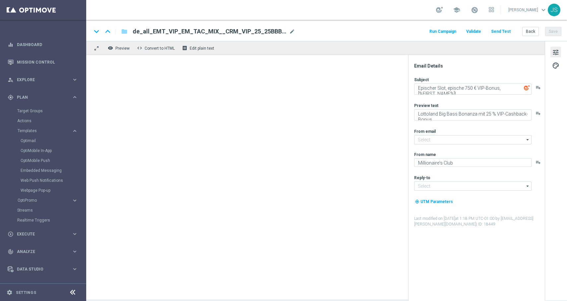
type input "[EMAIL_ADDRESS][DOMAIN_NAME]"
type textarea "🛍 [%FIRST_NAME%], so geht Eiersuche"
type textarea "Jetzt Rabatte einsammeln."
type textarea "Lottoland"
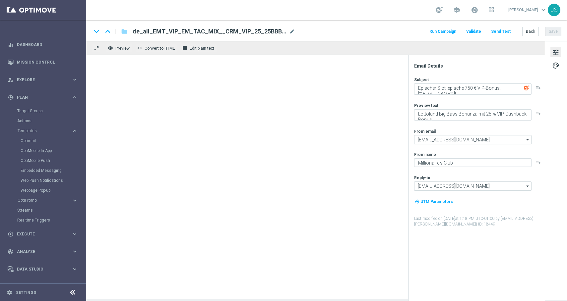
type input "[EMAIL_ADDRESS][DOMAIN_NAME]"
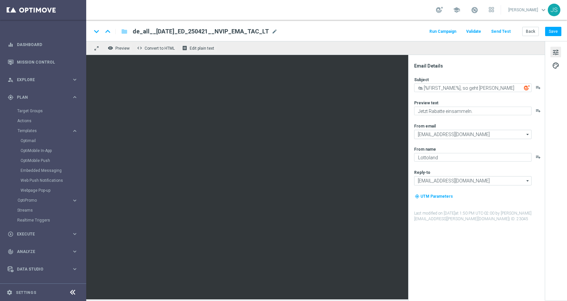
click at [501, 31] on button "Send Test" at bounding box center [501, 31] width 22 height 9
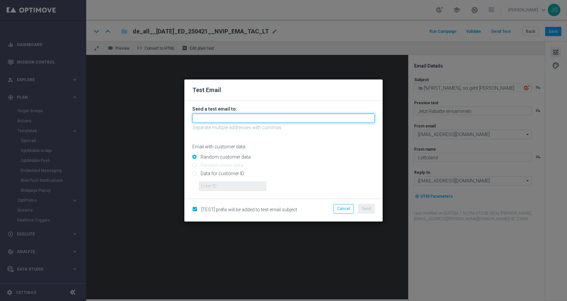
click at [275, 117] on input "text" at bounding box center [283, 118] width 182 height 9
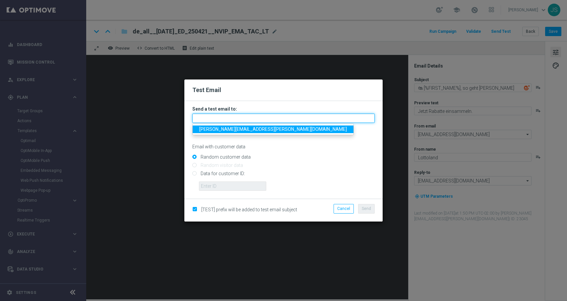
type input "jessica.schmitt@lottoland.com"
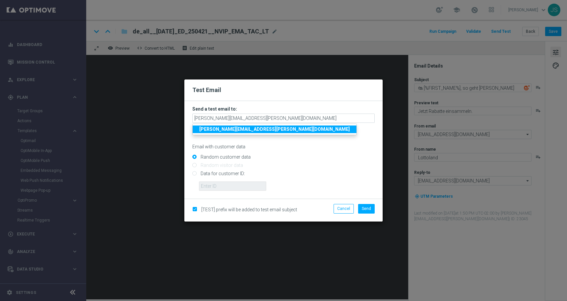
click at [254, 132] on link "jessica.schmitt@lottoland.com" at bounding box center [275, 130] width 164 height 8
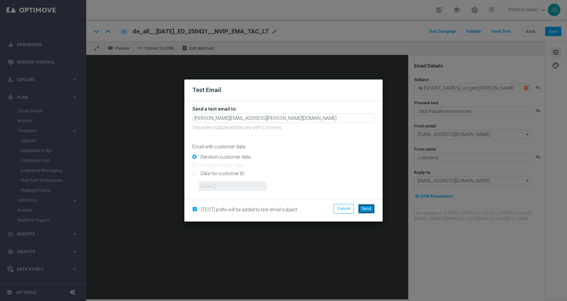
click at [359, 208] on button "Send" at bounding box center [366, 208] width 17 height 9
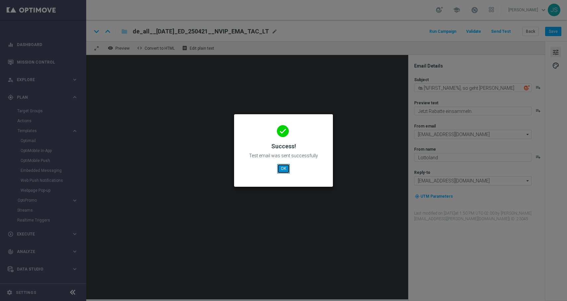
click at [281, 169] on button "OK" at bounding box center [283, 168] width 13 height 9
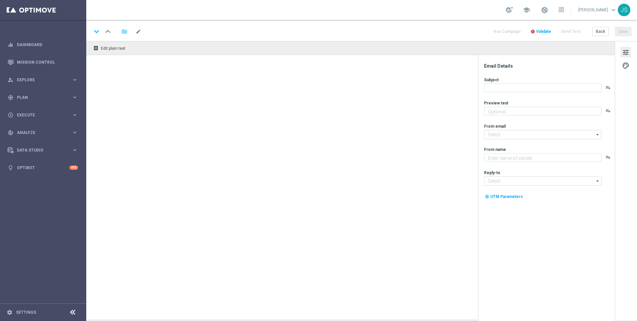
type textarea "Oans, zwoa, drei, gwunna."
type textarea "Millionaires' Club"
type input "[EMAIL_ADDRESS][DOMAIN_NAME]"
